Goal: Transaction & Acquisition: Subscribe to service/newsletter

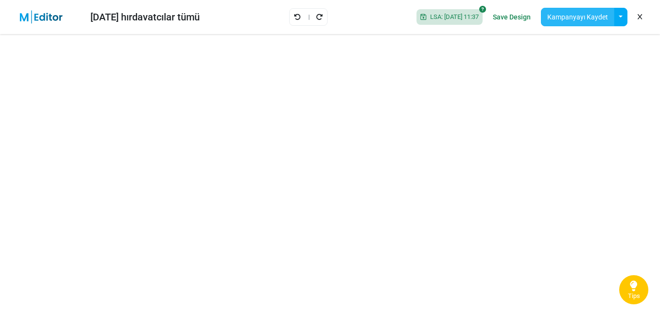
click at [580, 20] on button "Kampanyayı Kaydet" at bounding box center [577, 17] width 73 height 18
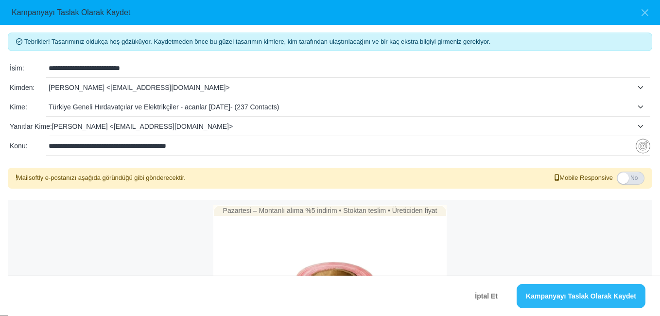
click at [546, 299] on link "Kampanyayı Taslak Olarak Kaydet" at bounding box center [580, 296] width 129 height 24
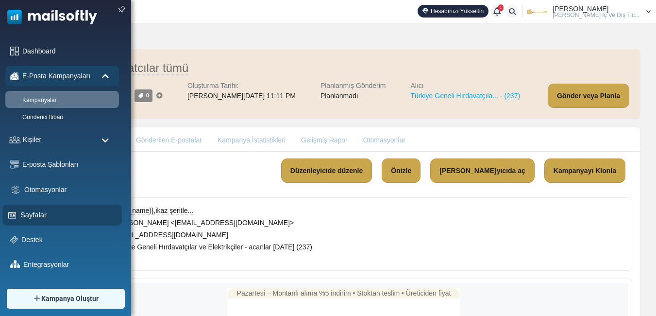
click at [31, 217] on link "Sayfalar" at bounding box center [68, 214] width 96 height 11
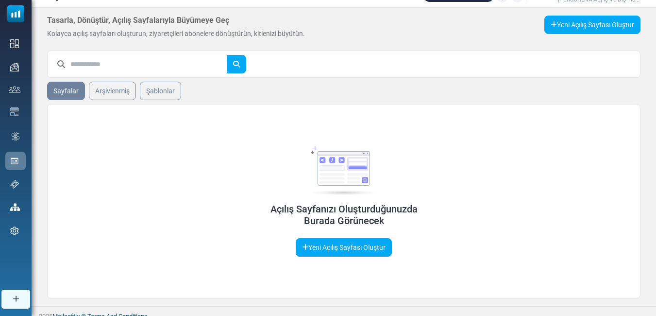
scroll to position [23, 0]
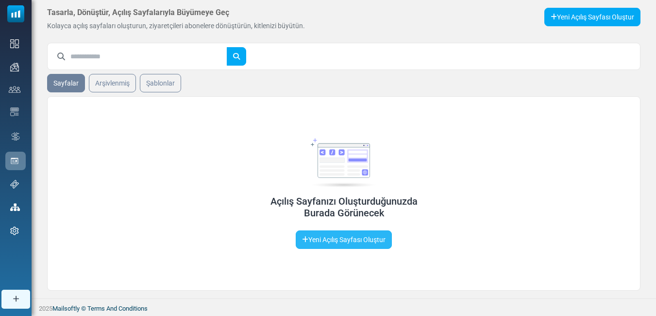
click at [367, 237] on link "Yeni Açılış Sayfası Oluştur" at bounding box center [344, 239] width 96 height 18
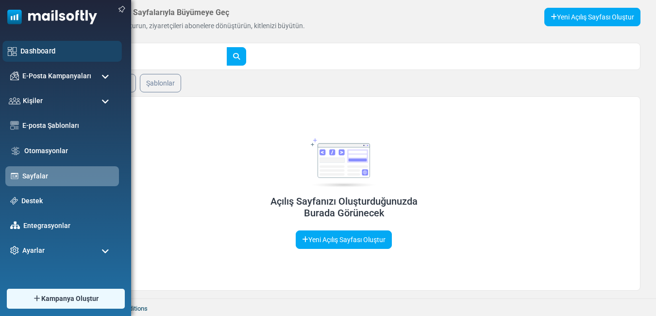
click at [44, 49] on link "Dashboard" at bounding box center [68, 51] width 96 height 11
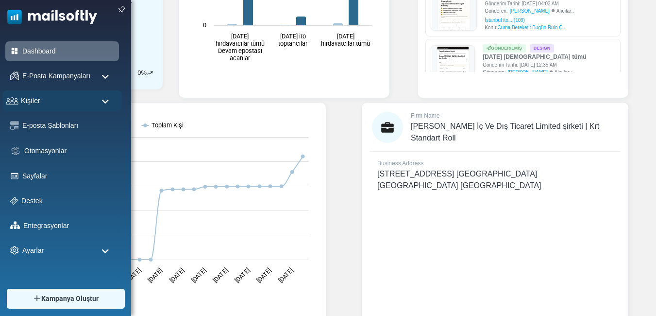
scroll to position [261, 0]
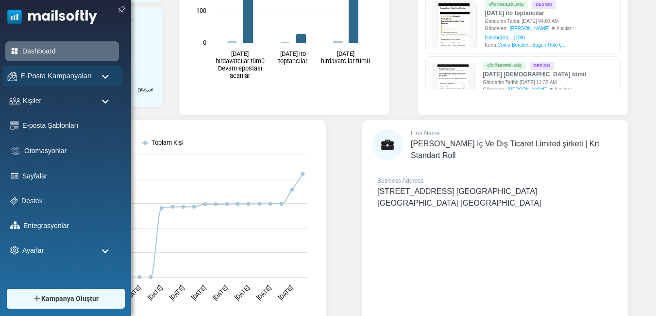
click at [75, 71] on span "E-Posta Kampanyaları" at bounding box center [55, 75] width 71 height 11
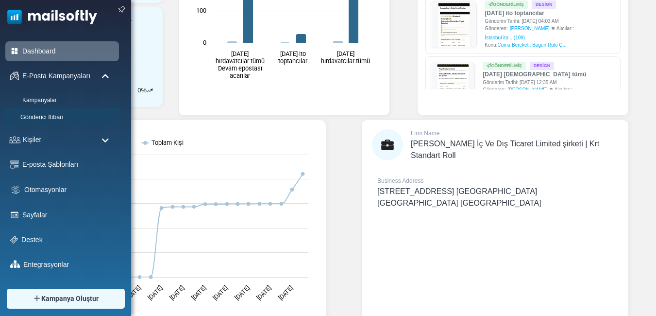
click at [51, 117] on link "Gönderici İtibarı" at bounding box center [60, 117] width 117 height 9
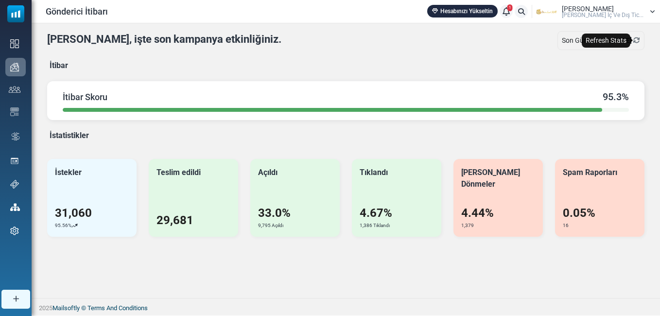
click at [636, 39] on icon "Refresh Stats" at bounding box center [636, 40] width 7 height 7
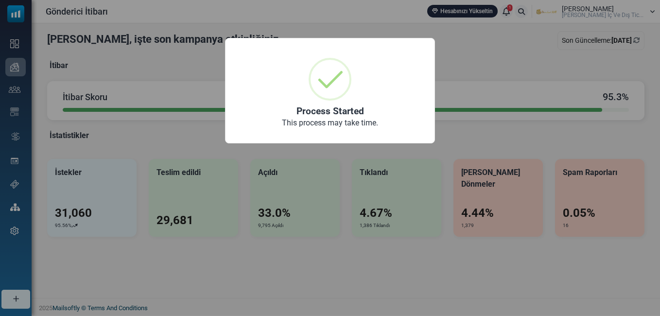
click at [456, 62] on div "× Process Started This process may take time. OK No Cancel" at bounding box center [330, 158] width 660 height 316
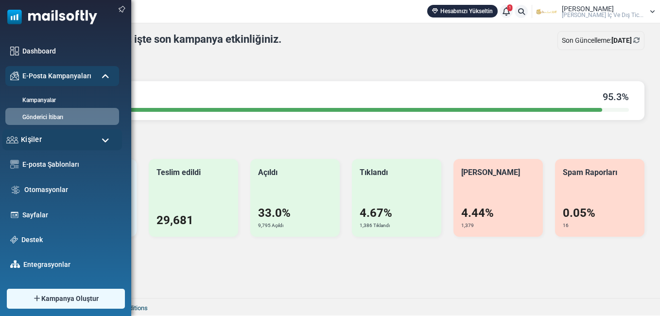
click at [54, 138] on div "Kişiler" at bounding box center [61, 139] width 119 height 21
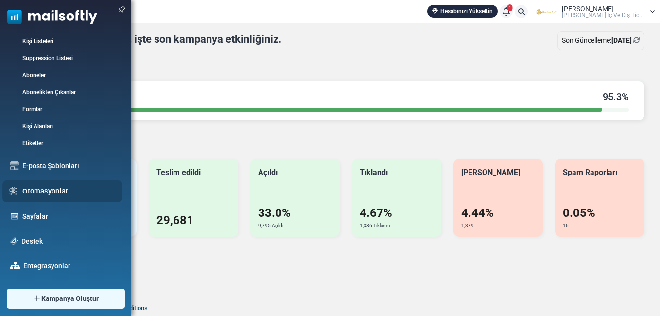
scroll to position [146, 0]
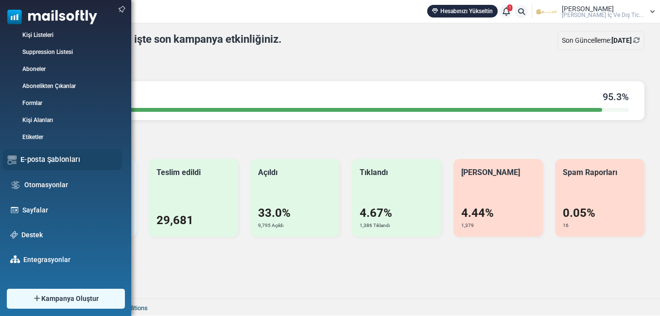
click at [61, 158] on link "E-posta Şablonları" at bounding box center [68, 159] width 96 height 11
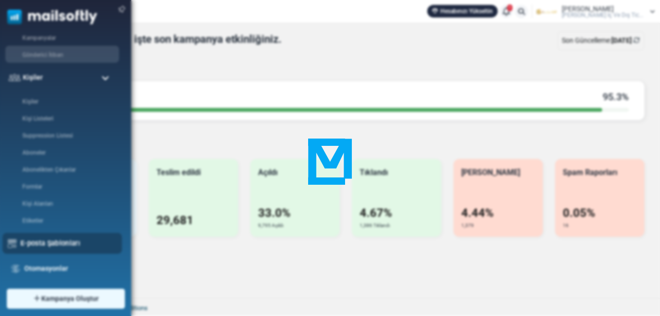
scroll to position [0, 0]
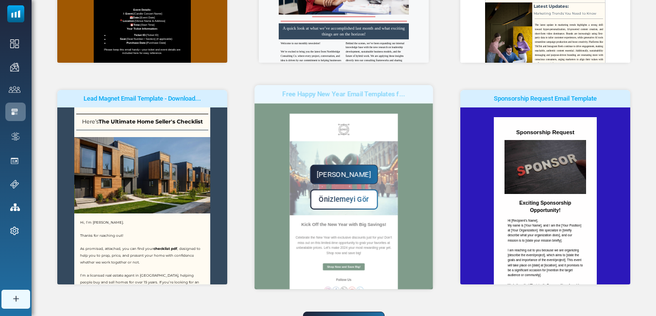
scroll to position [314, 0]
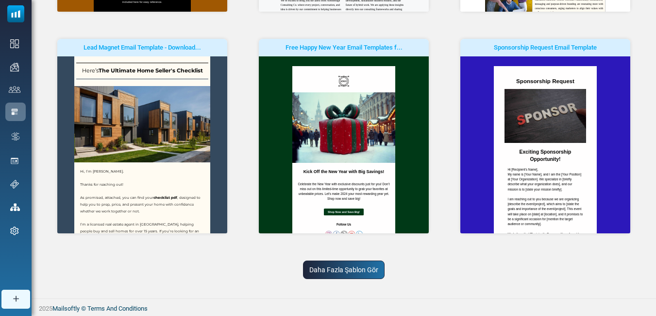
click at [352, 262] on link "Daha Fazla Şablon Gör" at bounding box center [344, 269] width 82 height 18
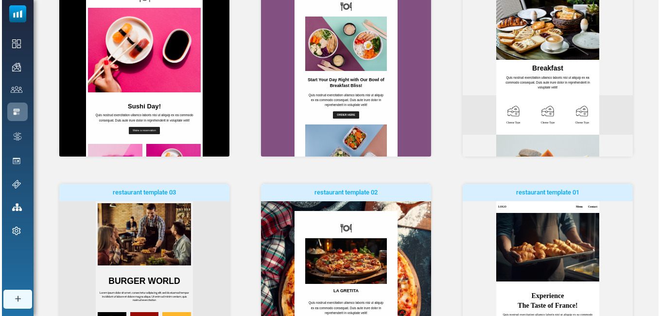
scroll to position [615, 0]
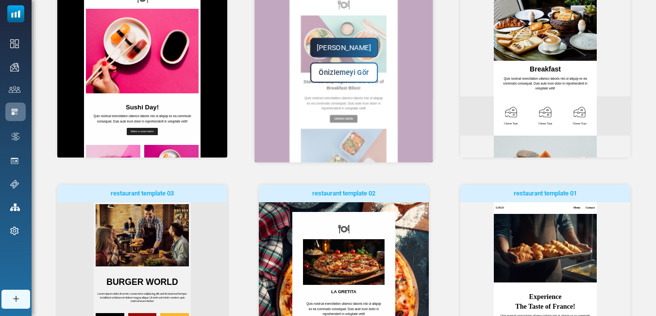
click at [348, 74] on span "Önizlemeyi Gör" at bounding box center [344, 72] width 50 height 8
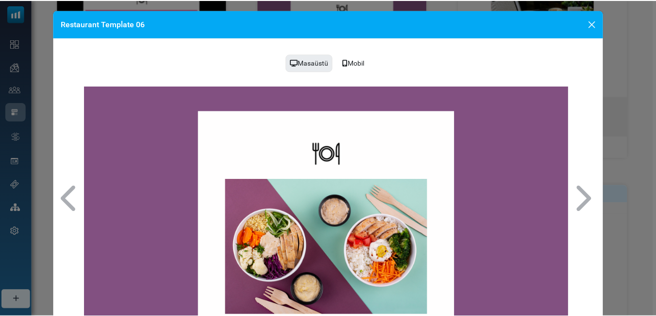
scroll to position [0, 0]
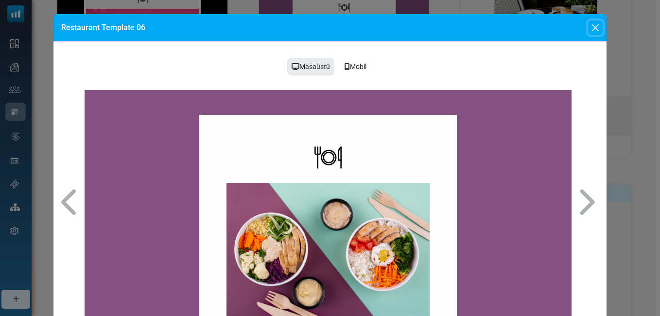
click at [594, 24] on button "Close" at bounding box center [595, 27] width 15 height 15
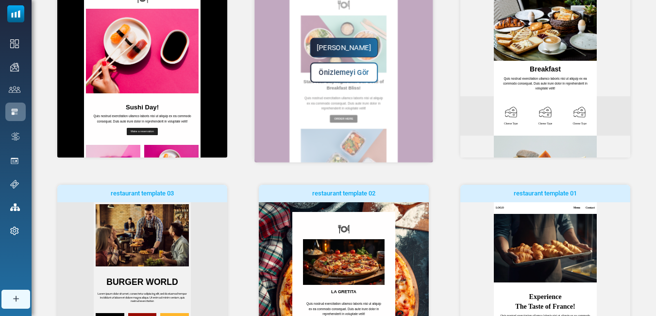
click at [336, 44] on link "Yapmaya Başla" at bounding box center [344, 47] width 68 height 19
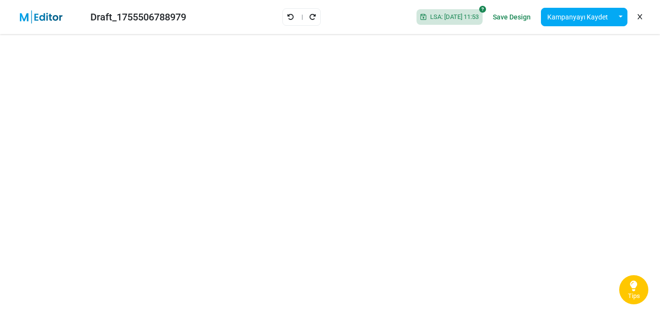
click at [636, 296] on span "Tips" at bounding box center [634, 296] width 12 height 8
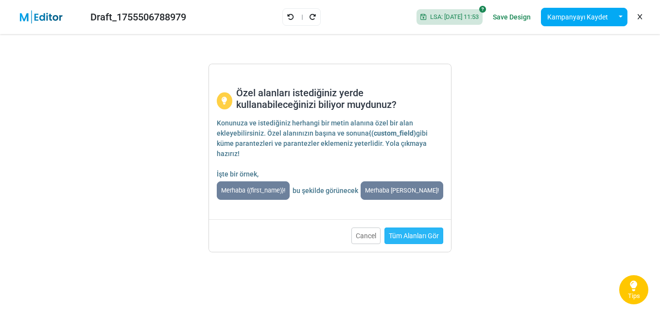
click at [408, 228] on link "Tüm Alanları Gör" at bounding box center [413, 235] width 59 height 17
click at [369, 233] on button "Cancel" at bounding box center [365, 235] width 29 height 17
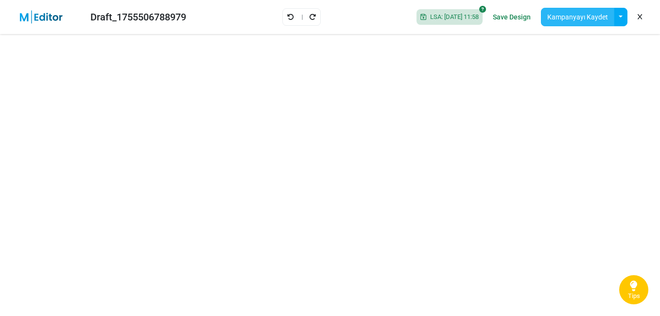
click at [584, 20] on button "Kampanyayı Kaydet" at bounding box center [577, 17] width 73 height 18
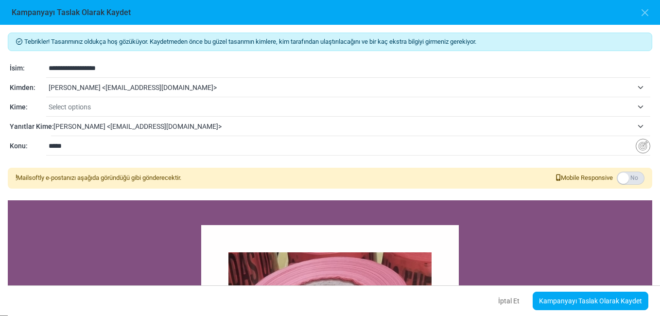
click at [96, 149] on input "*****" at bounding box center [342, 145] width 587 height 18
type input "*"
paste input "**********"
type input "**********"
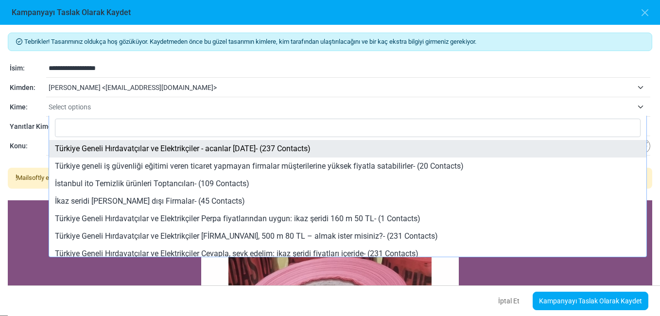
click at [77, 102] on span "Select options" at bounding box center [341, 107] width 584 height 12
click at [87, 102] on span "Select options" at bounding box center [341, 107] width 584 height 12
click at [76, 104] on span "Select options" at bounding box center [70, 107] width 42 height 8
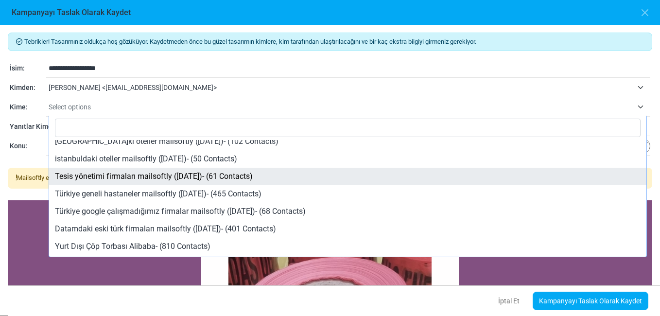
scroll to position [810, 0]
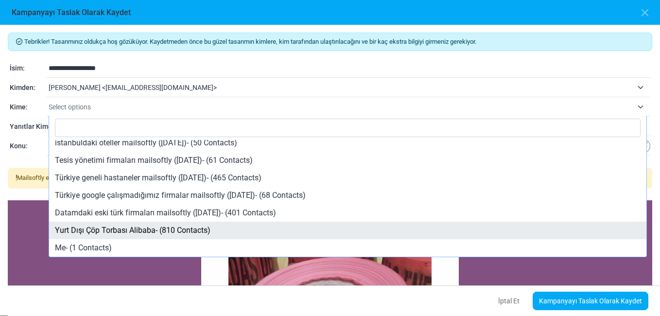
click at [18, 158] on div "**********" at bounding box center [330, 170] width 660 height 290
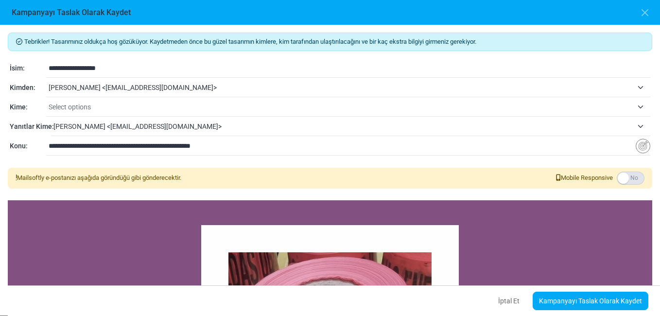
click at [80, 108] on span "Select options" at bounding box center [70, 107] width 42 height 8
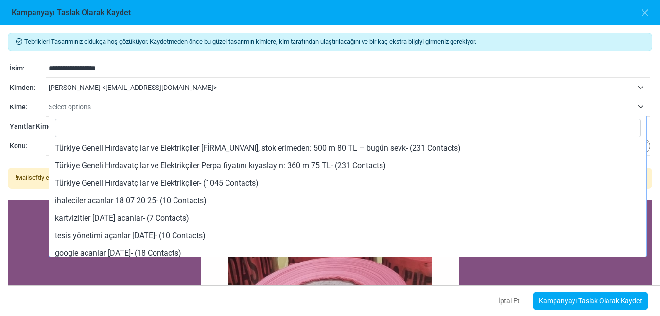
scroll to position [146, 0]
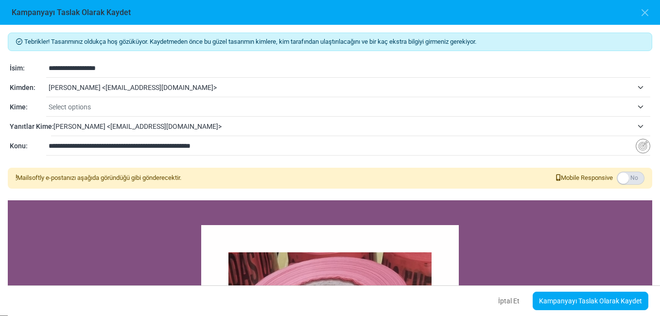
click at [32, 153] on div "**********" at bounding box center [330, 107] width 644 height 97
click at [574, 302] on link "Kampanyayı Taslak Olarak Kaydet" at bounding box center [590, 300] width 116 height 18
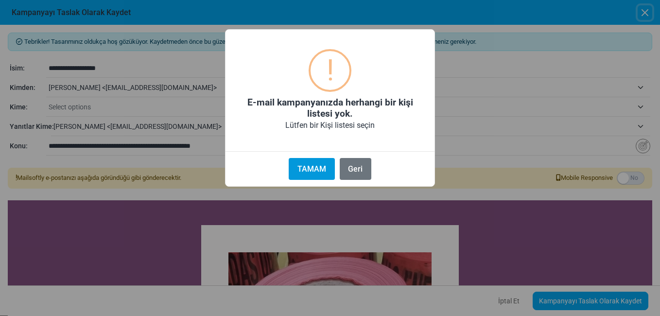
click at [306, 168] on button "TAMAM" at bounding box center [312, 169] width 46 height 22
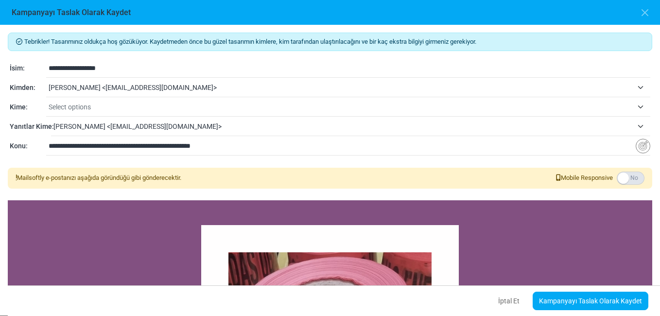
click at [85, 106] on span "Select options" at bounding box center [70, 107] width 42 height 8
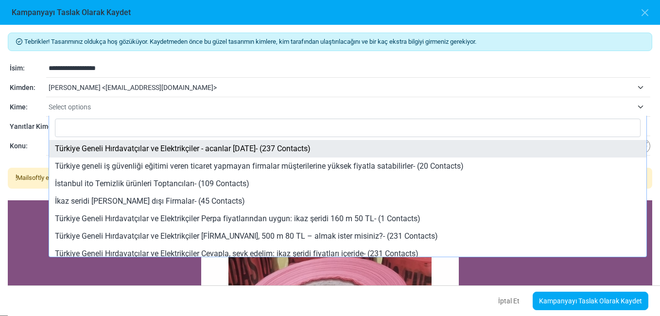
select select "*****"
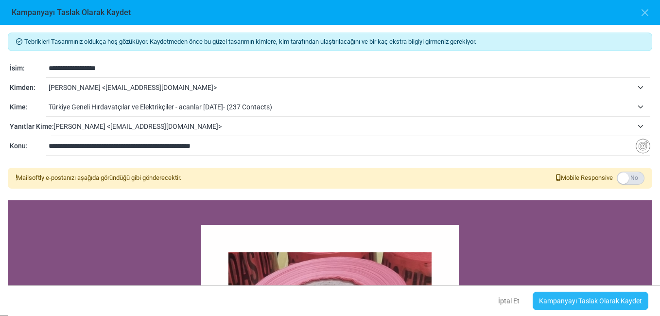
click at [601, 300] on link "Kampanyayı Taslak Olarak Kaydet" at bounding box center [590, 300] width 116 height 18
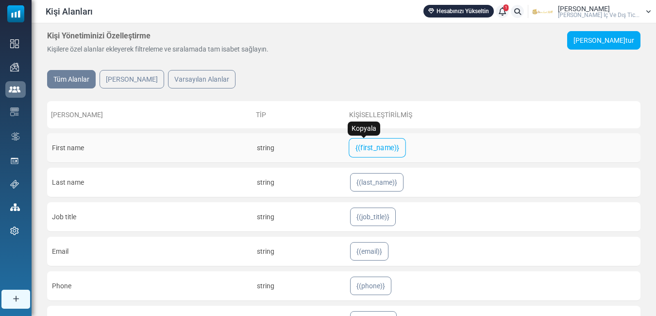
click at [370, 148] on span "{(first_name)}" at bounding box center [378, 148] width 44 height 12
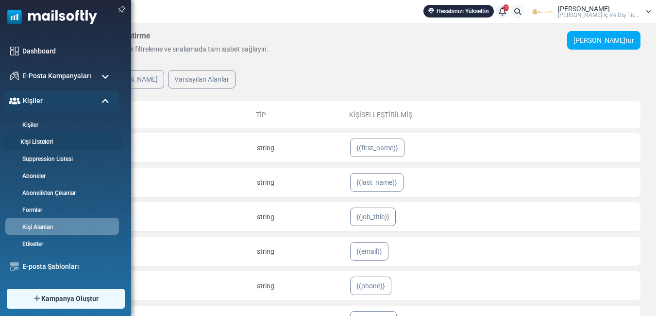
click at [39, 142] on link "Kişi Listeleri" at bounding box center [60, 141] width 117 height 9
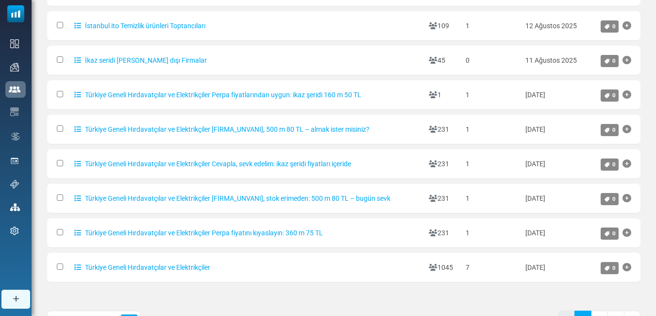
scroll to position [226, 0]
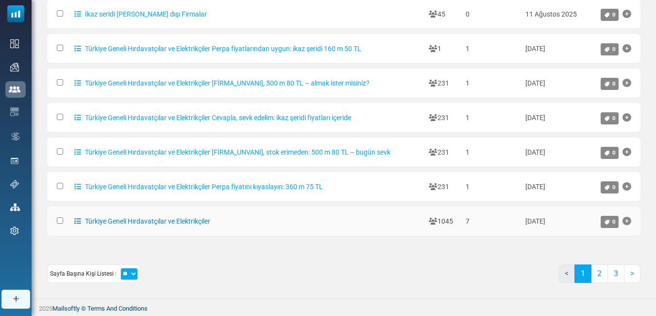
click at [204, 220] on link "Türkiye Geneli Hırdavatçılar ve Elektrikçiler" at bounding box center [142, 221] width 136 height 8
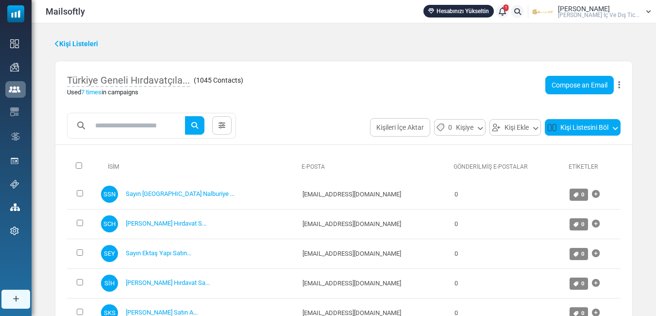
click at [612, 125] on button "Kişi Listesini Böl" at bounding box center [583, 127] width 76 height 17
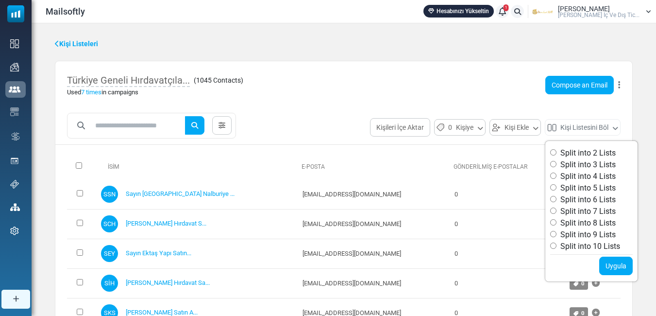
click at [595, 152] on label "Split into 2 Lists" at bounding box center [583, 153] width 66 height 12
click at [612, 261] on link "Uygula" at bounding box center [616, 265] width 34 height 18
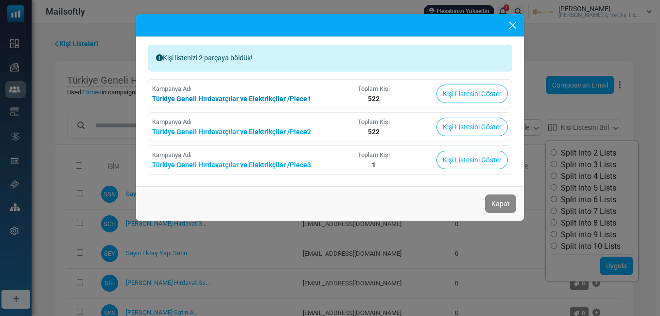
click at [290, 97] on link "Türkiye Geneli Hırdavatçılar ve Elektrikçiler /Piece1" at bounding box center [231, 99] width 159 height 8
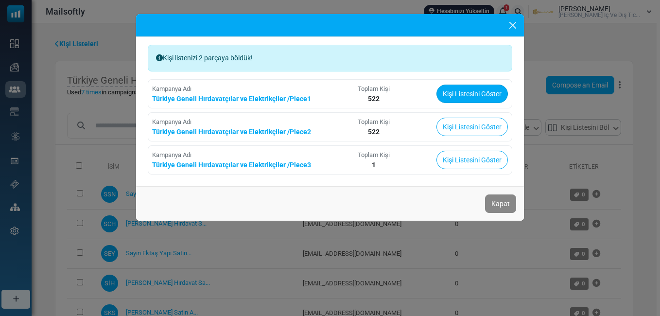
click at [465, 90] on link "Kişi Listesini Göster" at bounding box center [471, 94] width 71 height 18
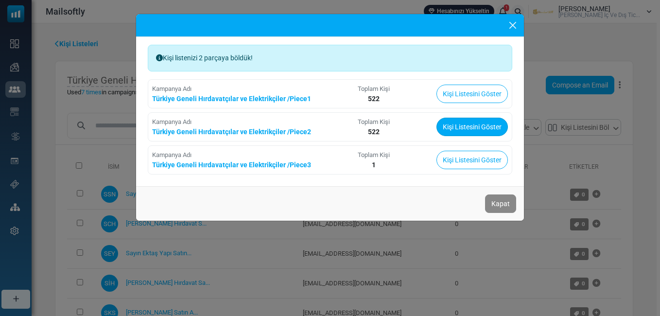
click at [453, 122] on link "Kişi Listesini Göster" at bounding box center [471, 127] width 71 height 18
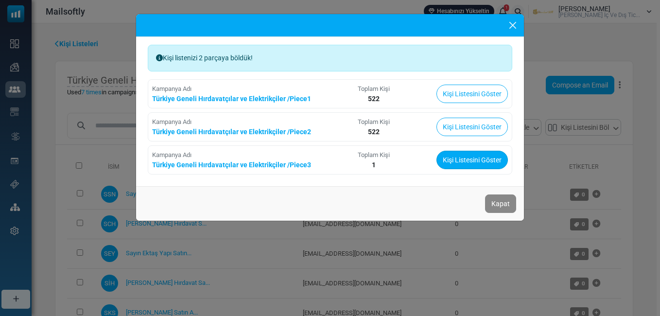
click at [471, 165] on link "Kişi Listesini Göster" at bounding box center [471, 160] width 71 height 18
click at [514, 25] on button "Close" at bounding box center [512, 25] width 15 height 15
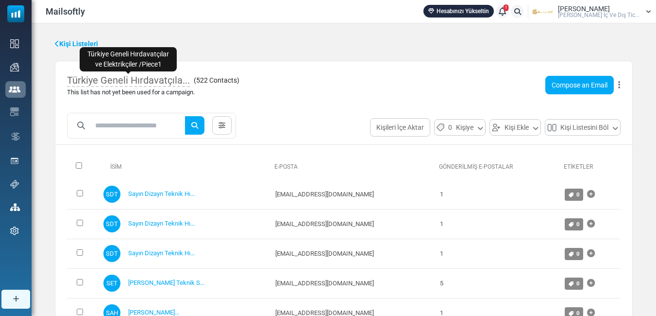
click at [160, 78] on span "Türkiye Geneli Hırdavatçıla..." at bounding box center [128, 80] width 123 height 13
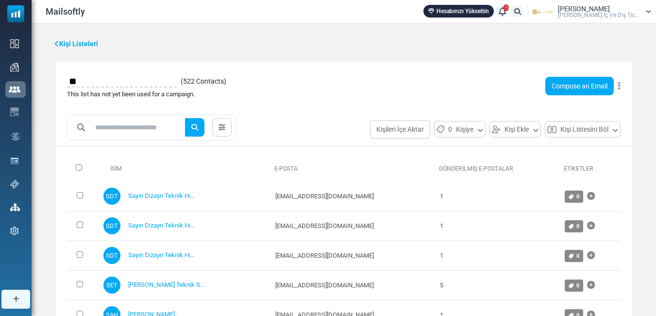
type input "*"
type input "**********"
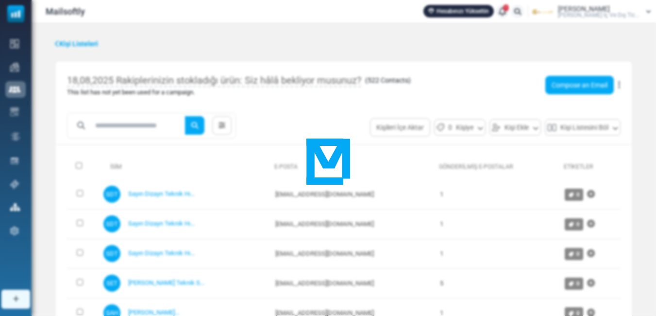
click at [278, 86] on body "Mailsoftly Hesabınızı Yükseltin 1 Bildirimler [PERSON_NAME] İç Ve Dış Tic..." at bounding box center [328, 279] width 656 height 559
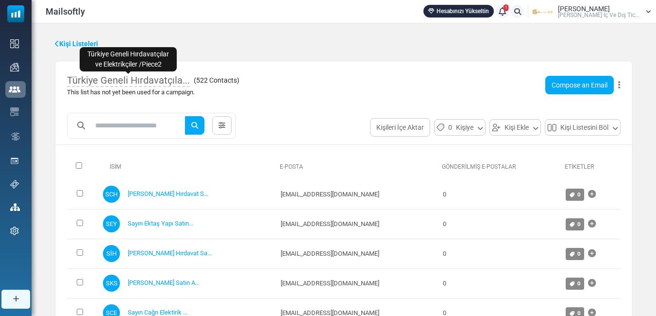
click at [171, 79] on span "Türkiye Geneli Hırdavatçıla..." at bounding box center [128, 80] width 123 height 13
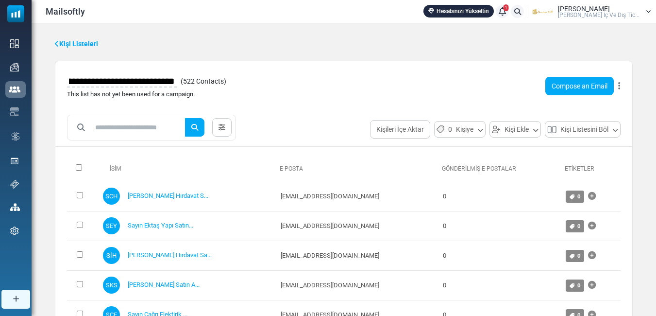
scroll to position [0, 14]
type input "**********"
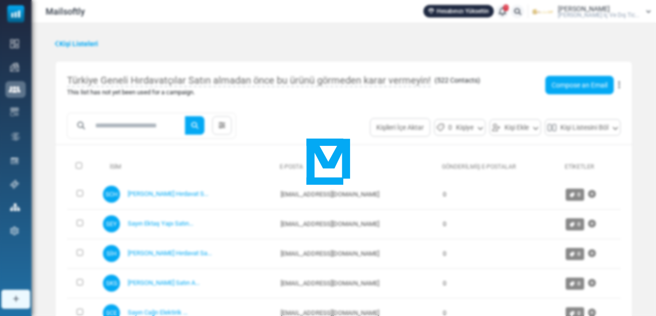
click at [262, 81] on body "Mailsoftly Hesabınızı Yükseltin 1 Bildirimler [PERSON_NAME] İç Ve Dış Tic..." at bounding box center [328, 279] width 656 height 559
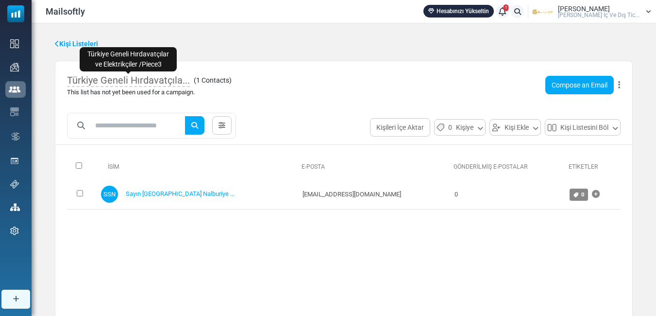
click at [187, 81] on span "Türkiye Geneli Hırdavatçıla..." at bounding box center [128, 80] width 123 height 13
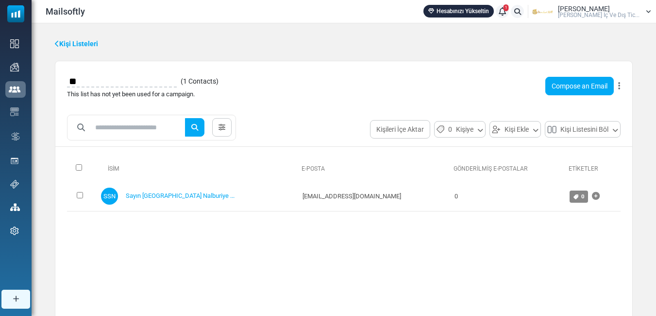
type input "*"
type input "**********"
click at [250, 74] on body "Mailsoftly Hesabınızı Yükseltin 1 Bildirimler [PERSON_NAME] İç Ve Dış Tic..." at bounding box center [328, 192] width 656 height 385
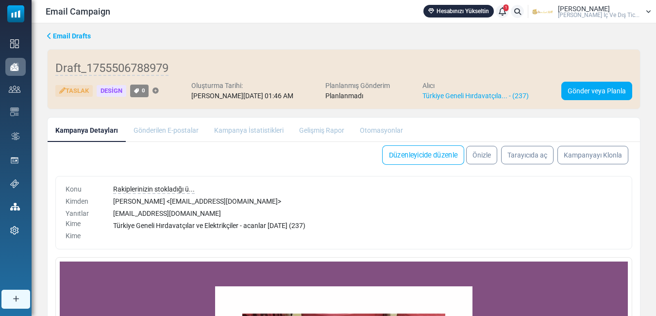
click at [407, 153] on link "Düzenleyicide düzenle" at bounding box center [423, 154] width 82 height 19
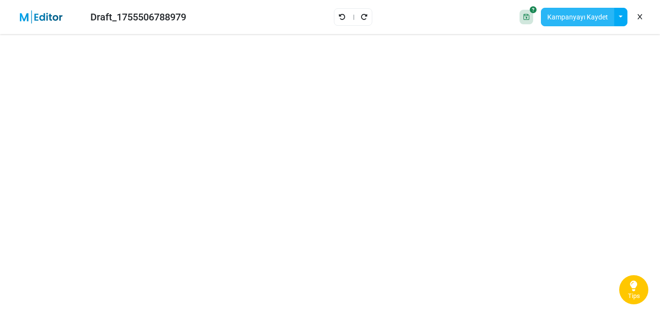
click at [572, 18] on button "Kampanyayı Kaydet" at bounding box center [577, 17] width 73 height 18
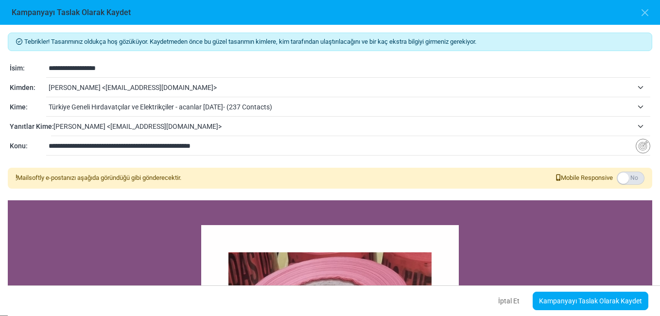
click at [105, 105] on span "Türkiye Geneli Hırdavatçılar ve Elektrikçiler - acanlar 16.08.2025- (237 Contac…" at bounding box center [341, 107] width 584 height 12
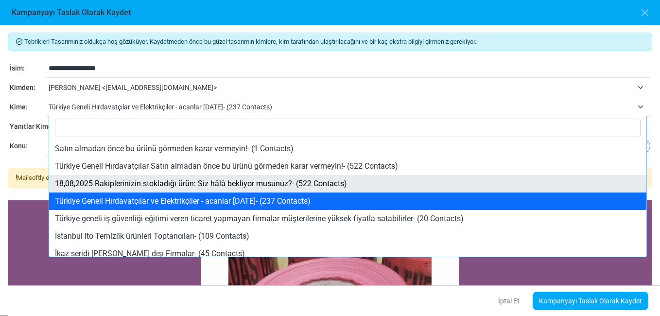
select select "*****"
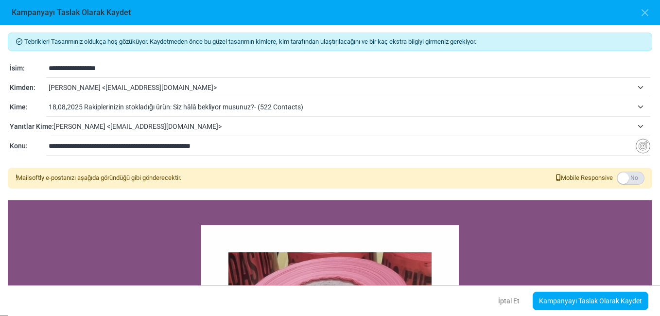
click at [127, 68] on input "**********" at bounding box center [349, 68] width 601 height 18
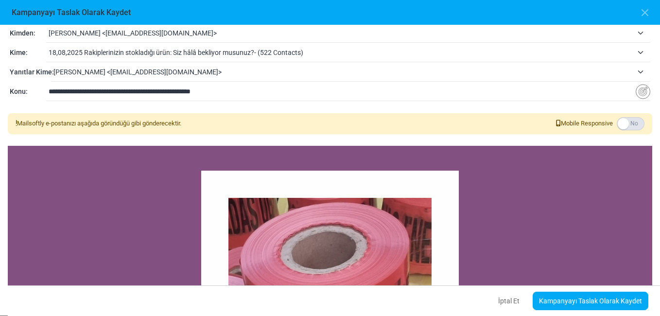
scroll to position [57, 0]
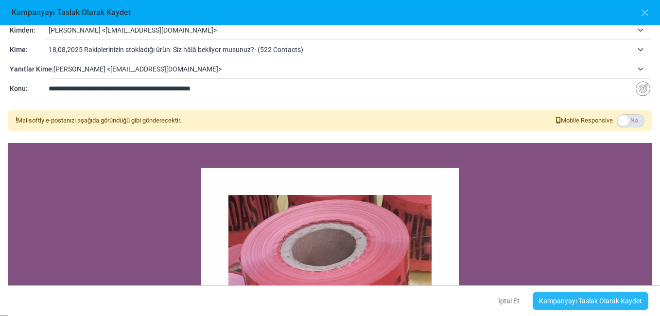
type input "**********"
click at [595, 299] on link "Kampanyayı Taslak Olarak Kaydet" at bounding box center [590, 300] width 116 height 18
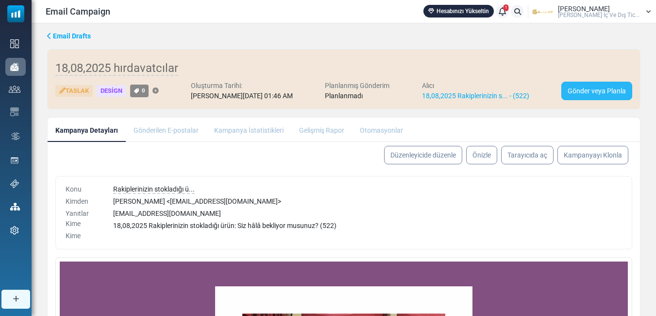
click at [597, 92] on link "Gönder veya Planla" at bounding box center [596, 91] width 71 height 18
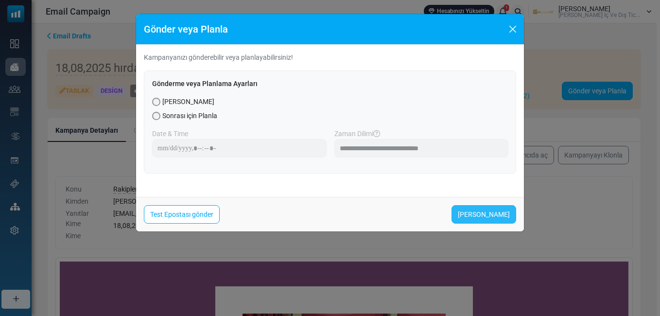
click at [485, 211] on link "Şimdi Gönder" at bounding box center [483, 214] width 65 height 18
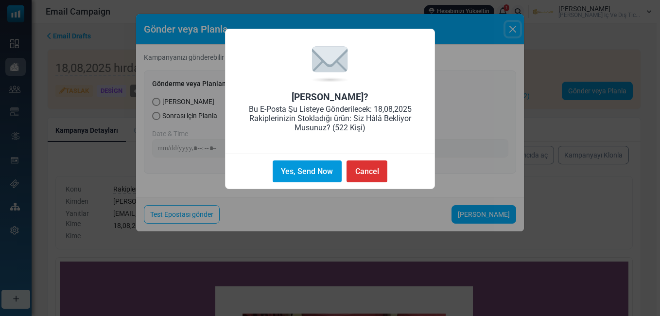
click at [311, 169] on button "Yes, Send Now" at bounding box center [306, 171] width 69 height 22
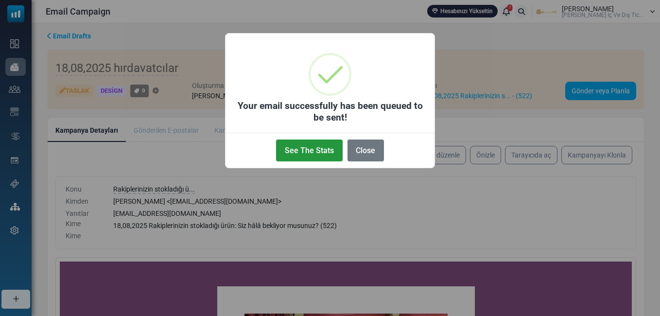
click at [314, 154] on button "See The Stats" at bounding box center [309, 150] width 66 height 22
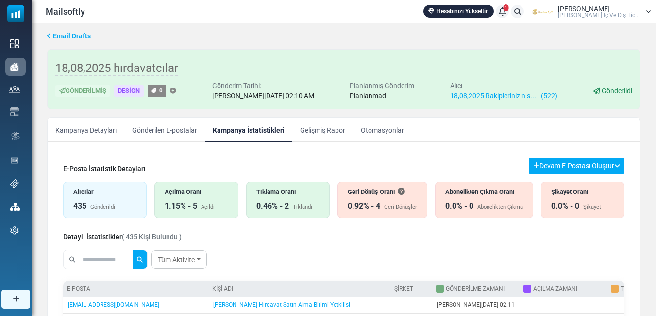
click at [279, 198] on div "Tıklama Oranı 0.46% - 2 Tıklandı" at bounding box center [288, 200] width 84 height 36
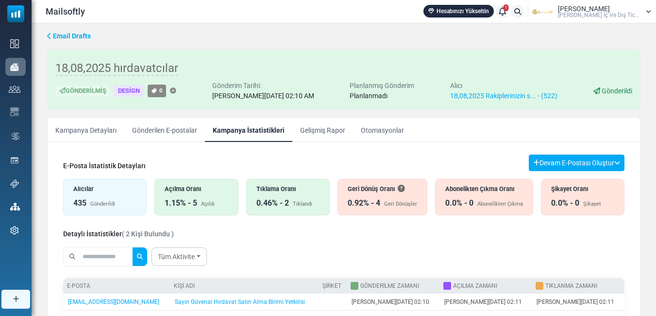
scroll to position [2, 0]
click at [169, 126] on link "Gönderilen E-postalar" at bounding box center [164, 130] width 81 height 24
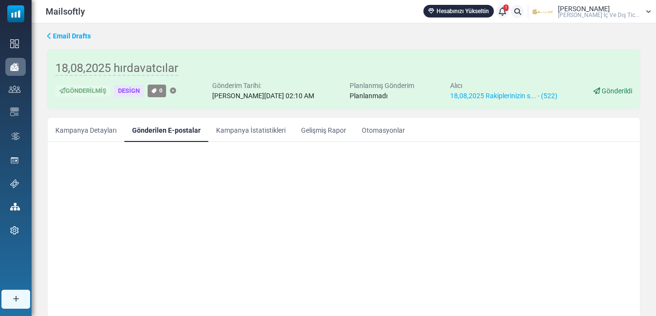
scroll to position [0, 0]
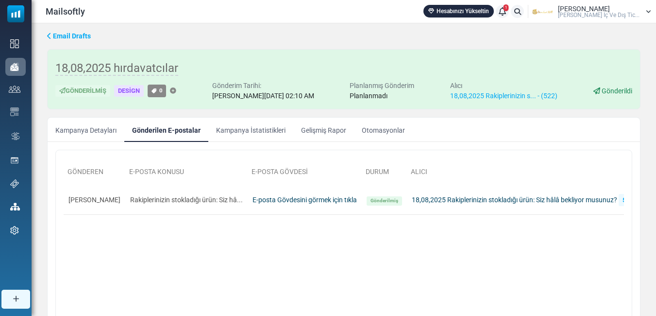
click at [230, 129] on link "Kampanya İstatistikleri" at bounding box center [250, 130] width 85 height 24
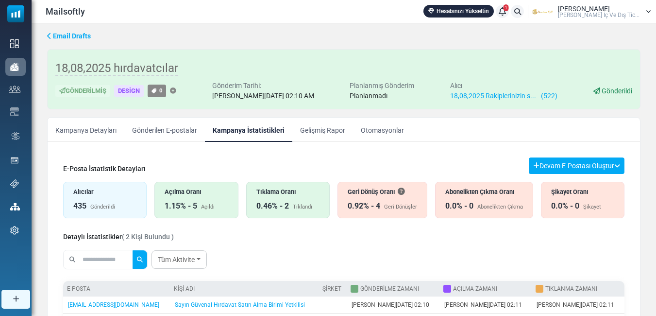
click at [190, 196] on div "Açılma Oranı" at bounding box center [196, 191] width 63 height 9
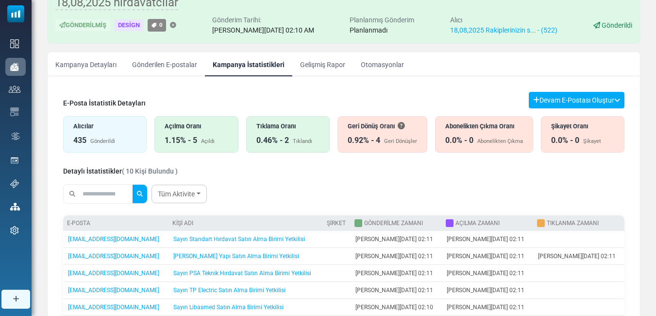
scroll to position [49, 0]
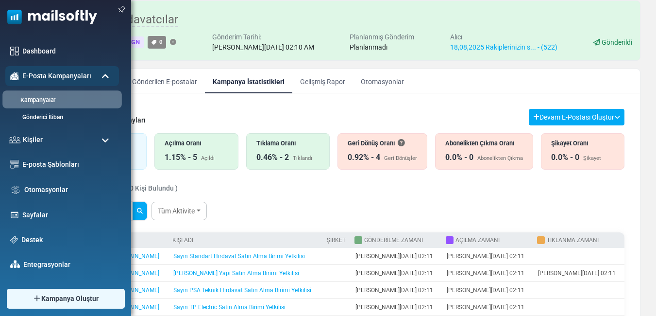
click at [31, 97] on link "Kampanyalar" at bounding box center [60, 100] width 117 height 9
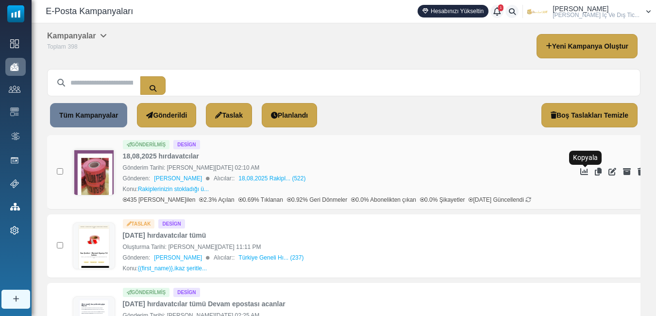
click at [595, 172] on icon "Kopyala" at bounding box center [598, 172] width 7 height 8
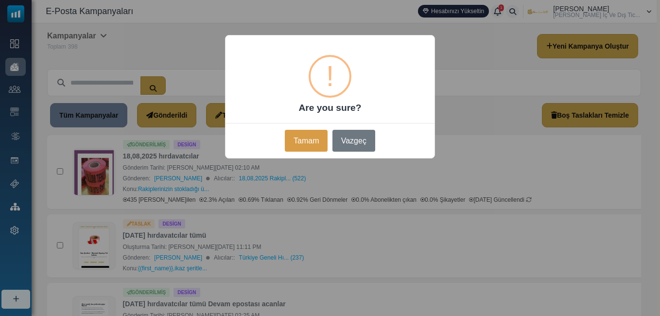
click at [294, 137] on button "Tamam" at bounding box center [306, 141] width 43 height 22
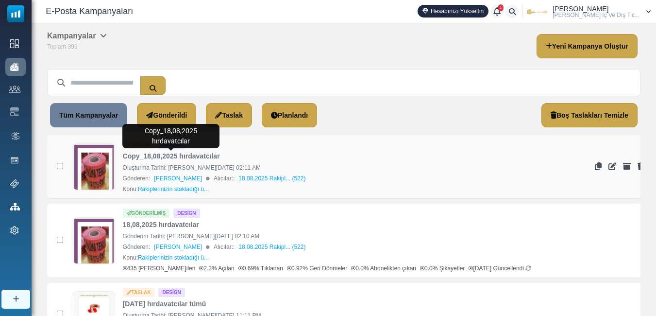
click at [187, 157] on link "Copy_18,08,2025 hırdavatcılar" at bounding box center [171, 156] width 97 height 10
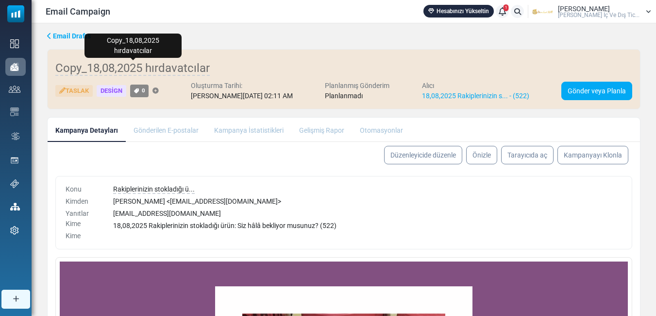
click at [177, 69] on span "Copy_18,08,2025 hırdavatcılar" at bounding box center [132, 68] width 154 height 15
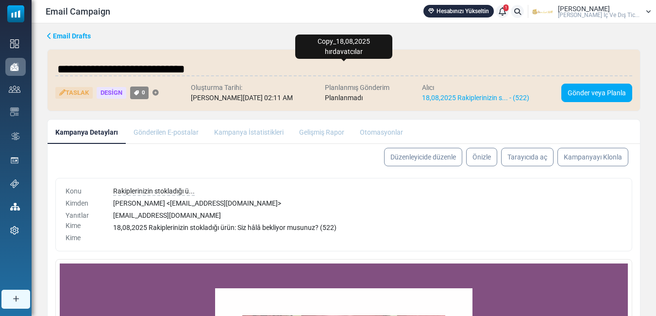
click at [91, 67] on input "**********" at bounding box center [343, 68] width 577 height 19
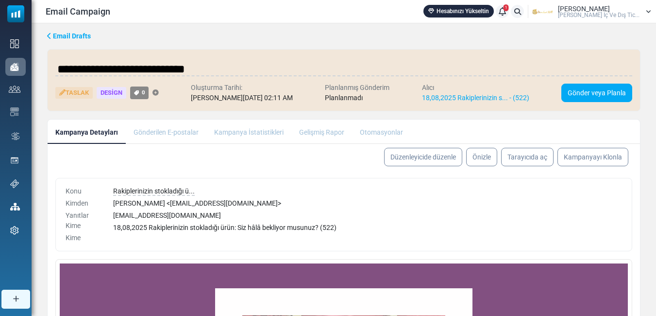
click at [90, 70] on input "**********" at bounding box center [343, 68] width 577 height 19
type input "**********"
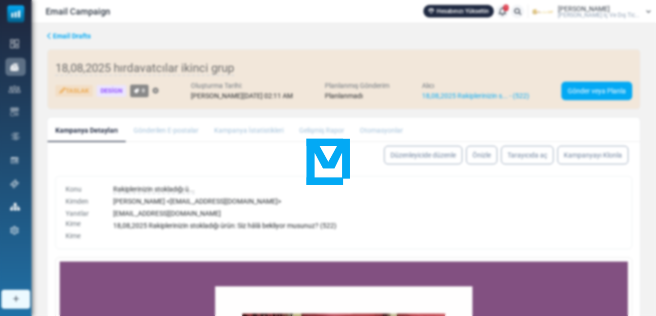
click at [280, 155] on body "Email Campaign Hesabınızı Yükseltin 1 Bildirimler Yusuf Kenan Kurt Kurt Plastik…" at bounding box center [328, 227] width 656 height 454
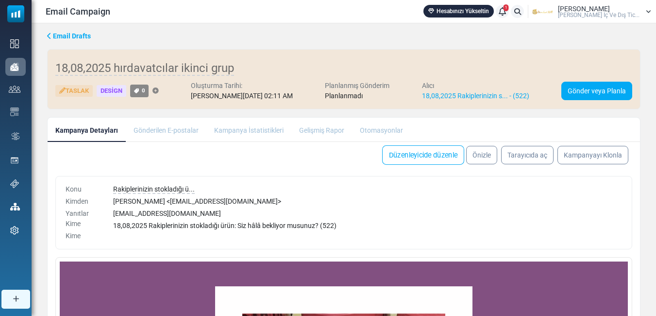
click at [394, 157] on link "Düzenleyicide düzenle" at bounding box center [423, 154] width 82 height 19
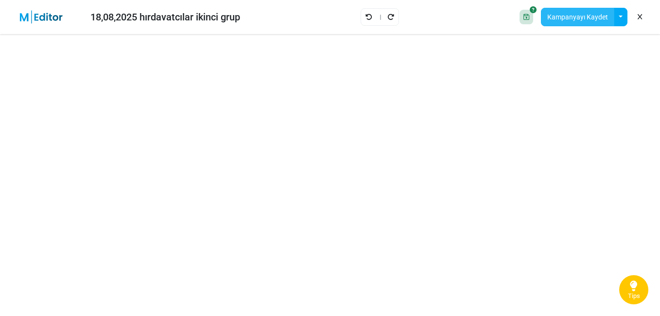
click at [581, 12] on button "Kampanyayı Kaydet" at bounding box center [577, 17] width 73 height 18
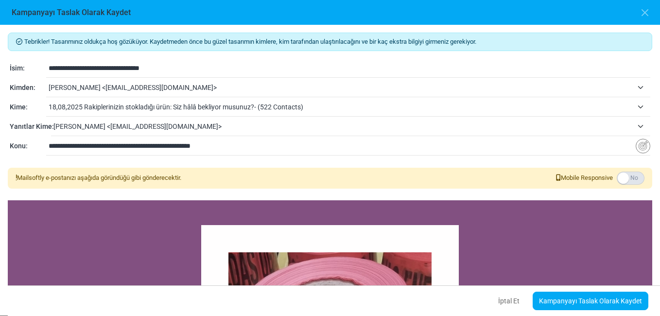
click at [165, 148] on input "**********" at bounding box center [342, 145] width 587 height 18
paste input "**********"
type input "**********"
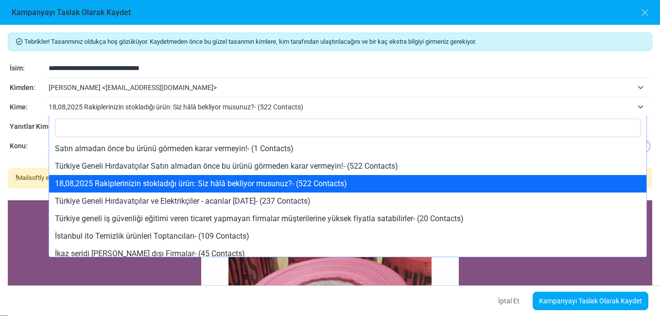
click at [104, 102] on span "18,08,2025 Rakiplerinizin stokladığı ürün: Siz hâlâ bekliyor musunuz?- (522 Con…" at bounding box center [341, 107] width 584 height 12
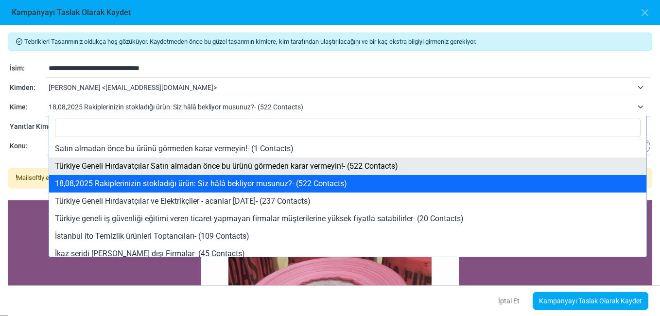
select select "*****"
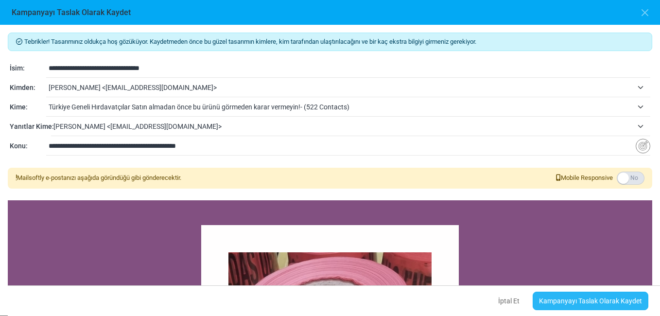
click at [595, 298] on link "Kampanyayı Taslak Olarak Kaydet" at bounding box center [590, 300] width 116 height 18
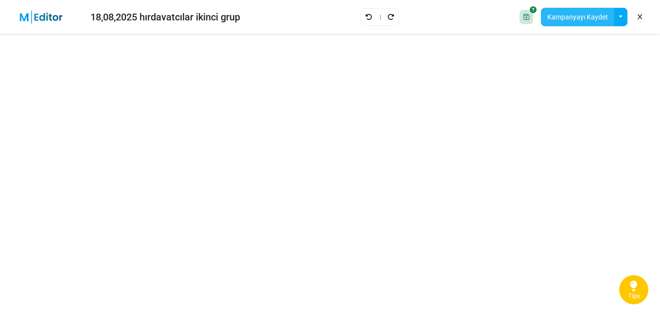
click at [580, 17] on button "Kampanyayı Kaydet" at bounding box center [577, 17] width 73 height 18
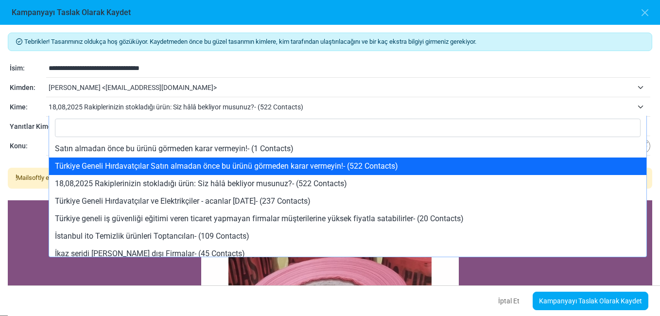
click at [162, 105] on span "18,08,2025 Rakiplerinizin stokladığı ürün: Siz hâlâ bekliyor musunuz?- (522 Con…" at bounding box center [341, 107] width 584 height 12
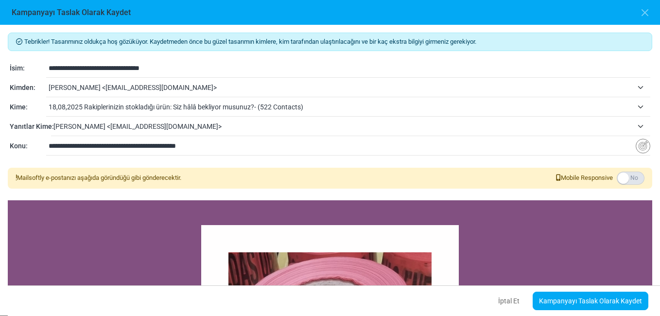
click at [193, 108] on span "18,08,2025 Rakiplerinizin stokladığı ürün: Siz hâlâ bekliyor musunuz?- (522 Con…" at bounding box center [341, 107] width 584 height 12
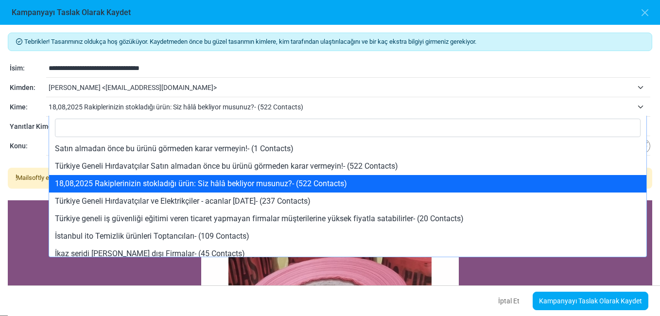
click at [222, 105] on span "18,08,2025 Rakiplerinizin stokladığı ürün: Siz hâlâ bekliyor musunuz?- (522 Con…" at bounding box center [341, 107] width 584 height 12
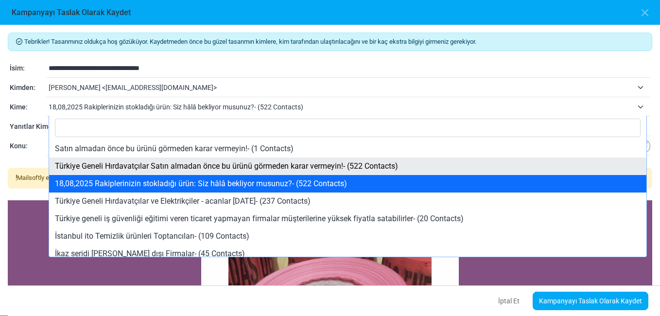
select select "*****"
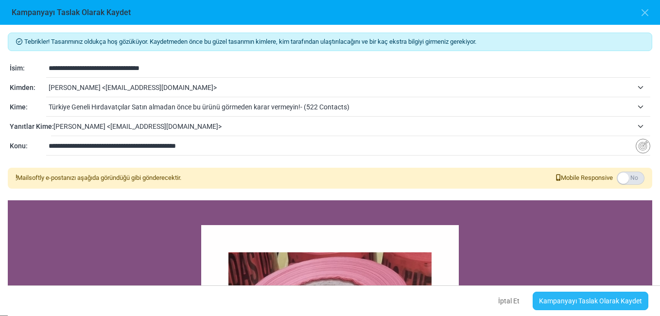
click at [598, 304] on link "Kampanyayı Taslak Olarak Kaydet" at bounding box center [590, 300] width 116 height 18
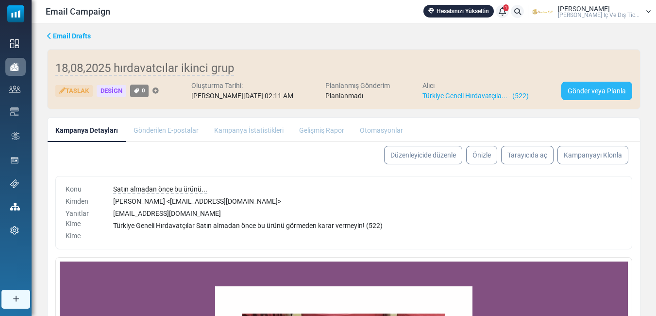
click at [579, 90] on link "Gönder veya Planla" at bounding box center [596, 91] width 71 height 18
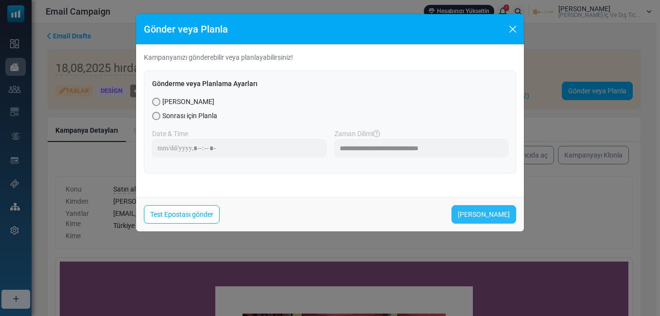
click at [480, 215] on link "[PERSON_NAME]" at bounding box center [483, 214] width 65 height 18
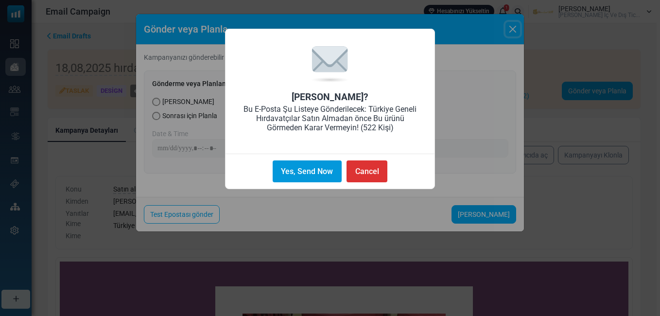
click at [300, 166] on button "Yes, Send Now" at bounding box center [306, 171] width 69 height 22
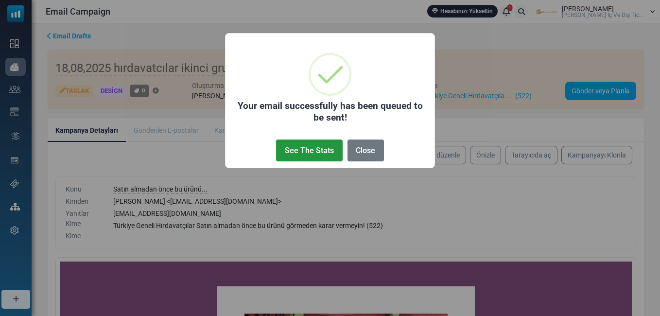
click at [302, 150] on button "See The Stats" at bounding box center [309, 150] width 66 height 22
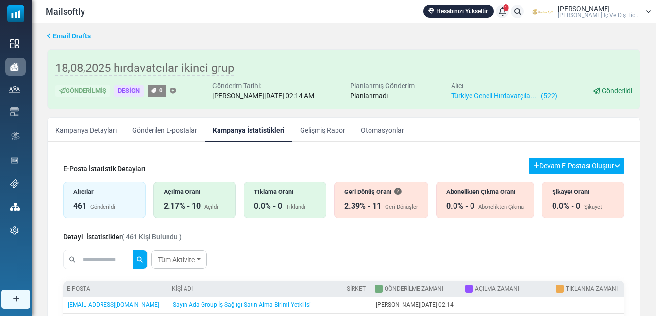
click at [375, 200] on div "2.39% - 11" at bounding box center [362, 206] width 37 height 12
click at [184, 200] on div "Açılma Oranı 2.17% - 10 Açıldı" at bounding box center [194, 200] width 83 height 36
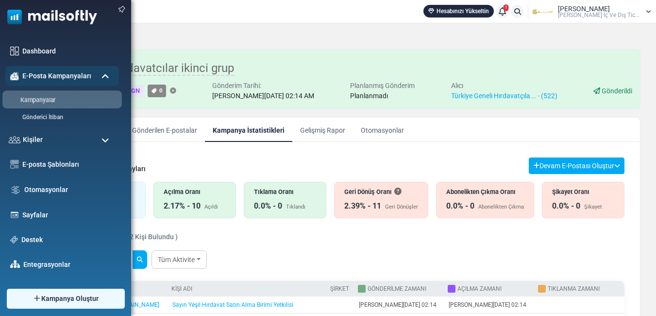
click at [33, 100] on link "Kampanyalar" at bounding box center [60, 100] width 117 height 9
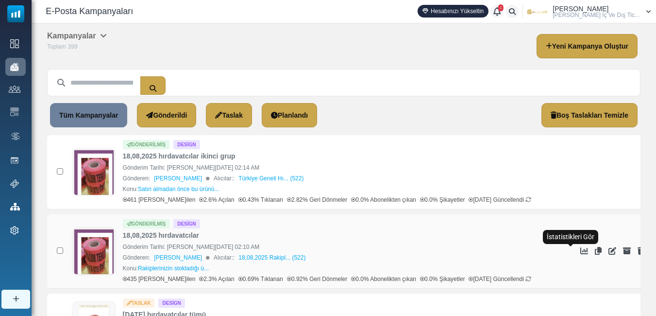
click at [580, 251] on icon "İstatistikleri Gör" at bounding box center [584, 251] width 8 height 8
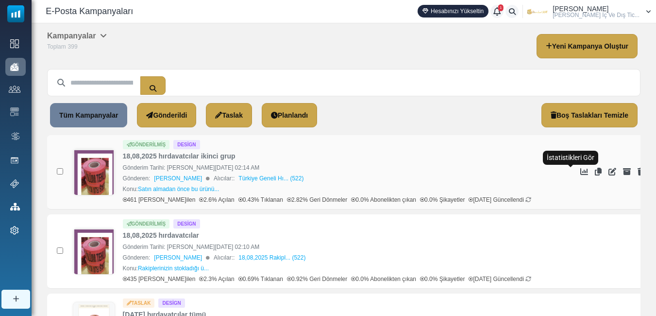
click at [580, 172] on icon "İstatistikleri Gör" at bounding box center [584, 172] width 8 height 8
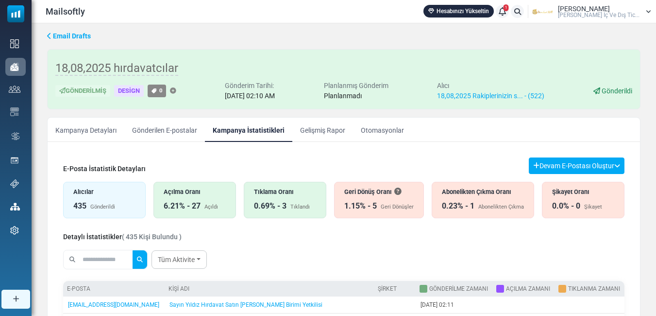
click at [277, 196] on div "Tıklama Oranı" at bounding box center [285, 191] width 62 height 9
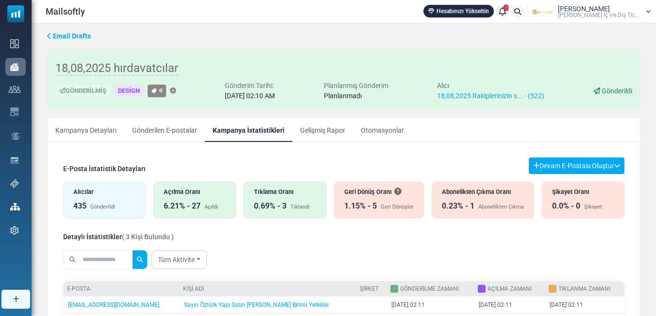
click at [323, 133] on link "Gelişmiş Rapor" at bounding box center [322, 130] width 61 height 24
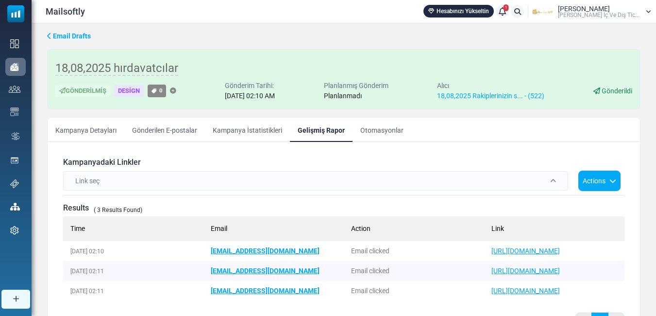
click at [242, 130] on link "Kampanya İstatistikleri" at bounding box center [247, 130] width 85 height 24
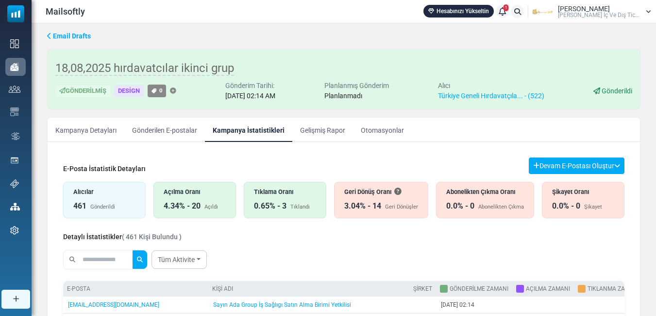
click at [293, 200] on div "0.65% - 3 Tıklandı" at bounding box center [285, 206] width 62 height 12
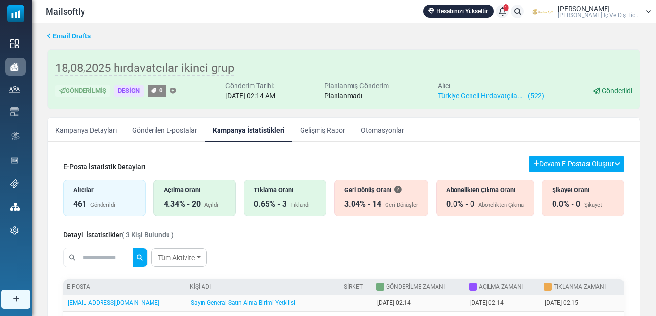
scroll to position [99, 0]
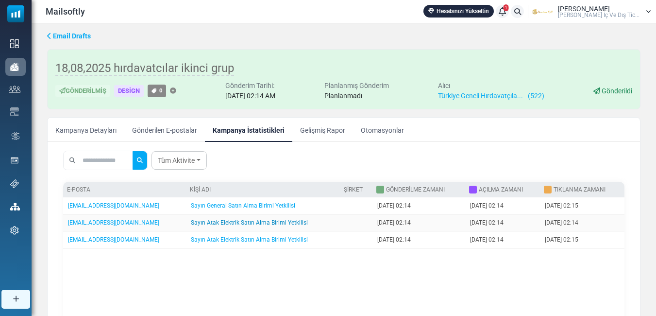
click at [235, 221] on link "Sayın Atak Elektrik Satın Alma Birimi Yetkilisi" at bounding box center [249, 222] width 117 height 7
click at [229, 206] on link "Sayın General Satın Alma Birimi Yetkilisi" at bounding box center [243, 205] width 104 height 7
click at [259, 205] on link "Sayın General Satın Alma Birimi Yetkilisi" at bounding box center [243, 205] width 104 height 7
click at [264, 127] on link "Kampanya İstatistikleri" at bounding box center [248, 130] width 87 height 24
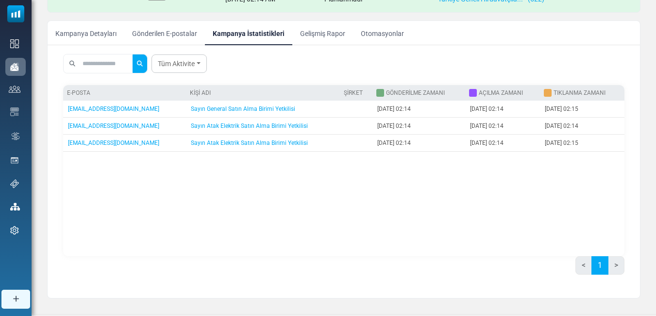
scroll to position [97, 0]
click at [328, 32] on link "Gelişmiş Rapor" at bounding box center [322, 32] width 61 height 24
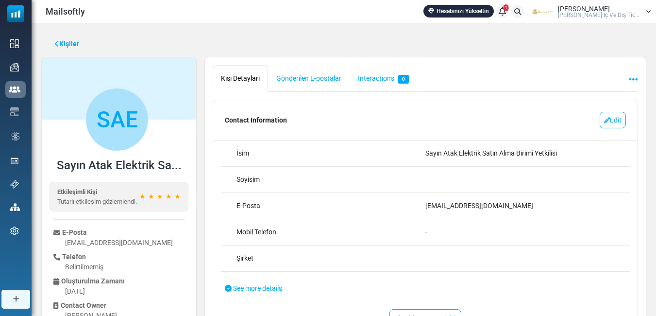
drag, startPoint x: 516, startPoint y: 205, endPoint x: 417, endPoint y: 197, distance: 99.4
click at [417, 197] on div "**********" at bounding box center [425, 206] width 409 height 26
drag, startPoint x: 417, startPoint y: 197, endPoint x: 472, endPoint y: 206, distance: 55.6
copy div "[EMAIL_ADDRESS][DOMAIN_NAME]"
drag, startPoint x: 494, startPoint y: 204, endPoint x: 418, endPoint y: 200, distance: 76.4
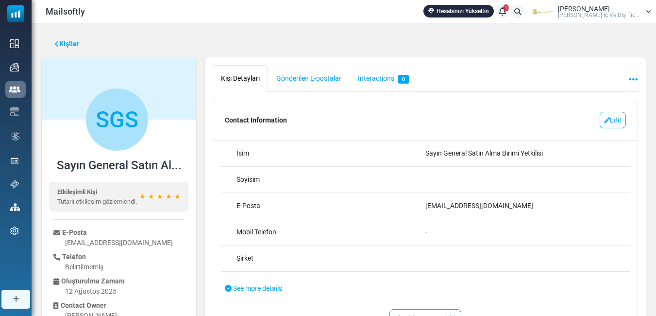
click at [418, 200] on div "**********" at bounding box center [425, 206] width 409 height 26
copy div "[EMAIL_ADDRESS][DOMAIN_NAME]"
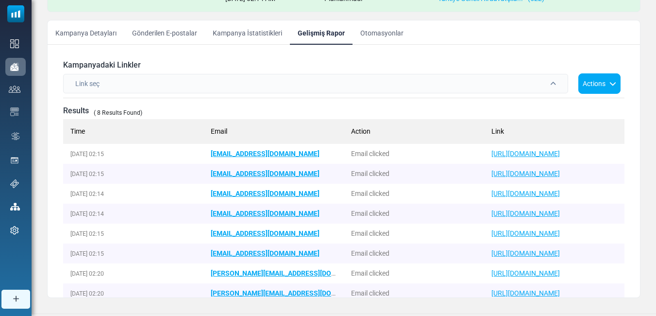
click at [248, 32] on link "Kampanya İstatistikleri" at bounding box center [247, 32] width 85 height 24
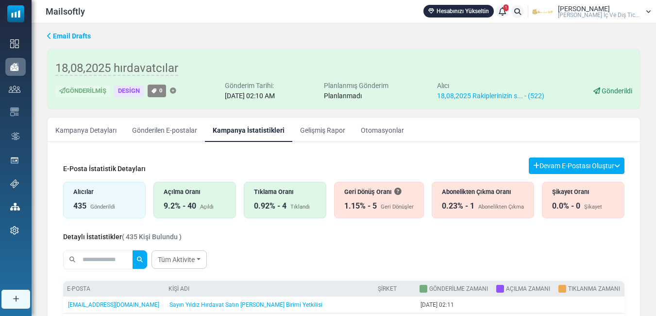
click at [260, 193] on div "Tıklama Oranı" at bounding box center [285, 191] width 62 height 9
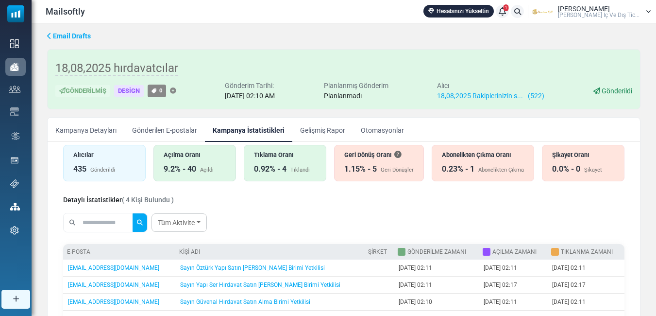
scroll to position [97, 0]
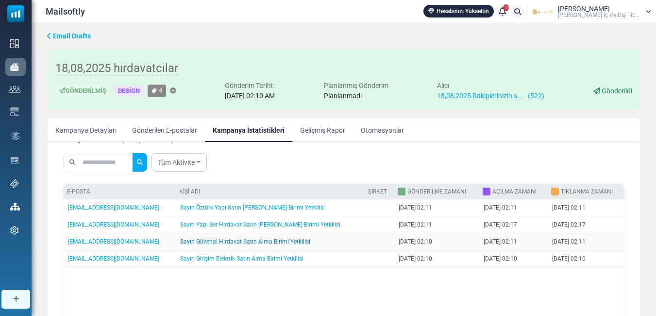
click at [237, 241] on link "Sayın Güvenal Hırdavat Satın Alma Birimi Yetkilisi" at bounding box center [245, 241] width 130 height 7
click at [161, 125] on link "Gönderilen E-postalar" at bounding box center [164, 130] width 81 height 24
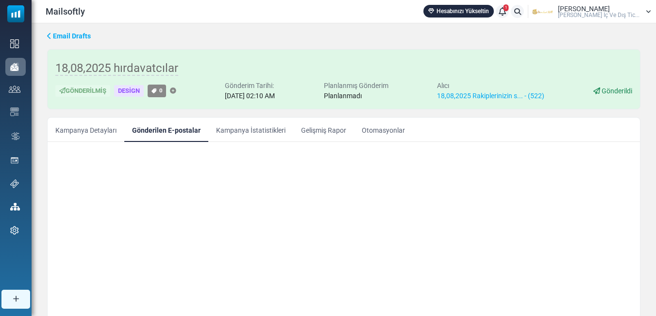
scroll to position [0, 0]
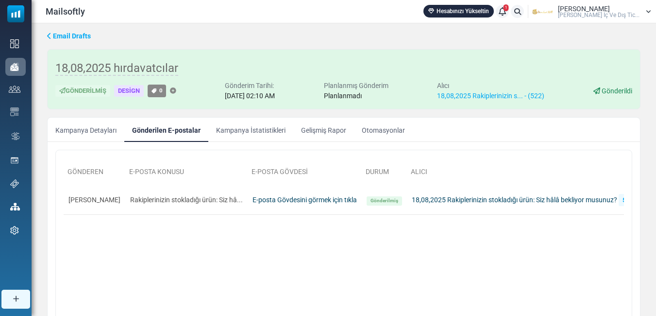
click at [244, 128] on link "Kampanya İstatistikleri" at bounding box center [250, 130] width 85 height 24
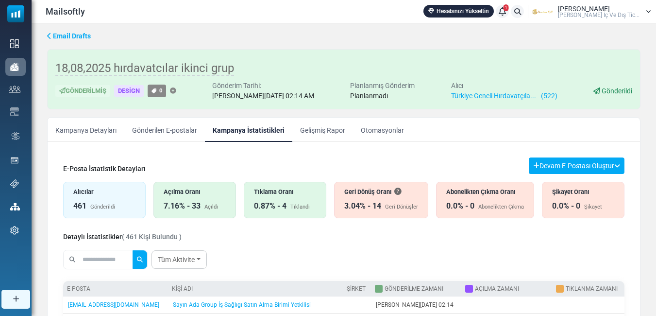
click at [208, 192] on div "Açılma Oranı" at bounding box center [195, 191] width 62 height 9
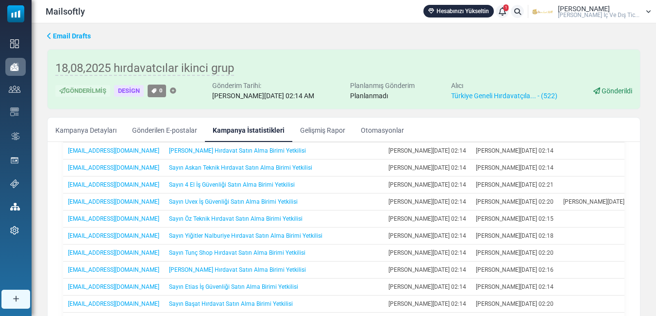
click at [173, 129] on link "Gönderilen E-postalar" at bounding box center [164, 130] width 81 height 24
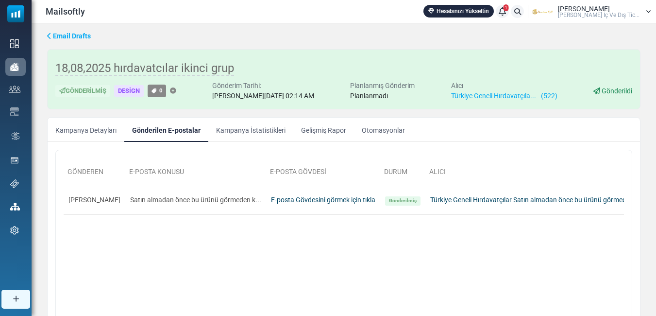
click at [245, 127] on link "Kampanya İstatistikleri" at bounding box center [250, 130] width 85 height 24
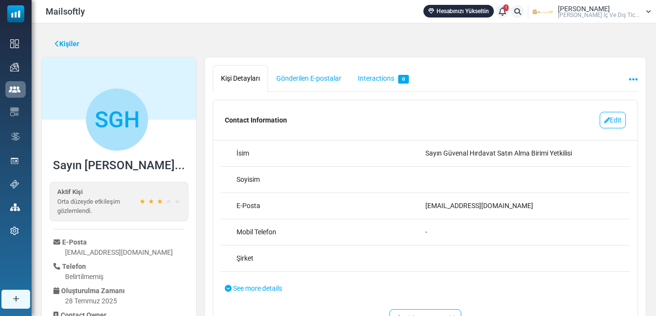
drag, startPoint x: 484, startPoint y: 203, endPoint x: 415, endPoint y: 201, distance: 69.0
click at [415, 201] on div "**********" at bounding box center [425, 206] width 409 height 26
copy div "gebze@guvenal.net"
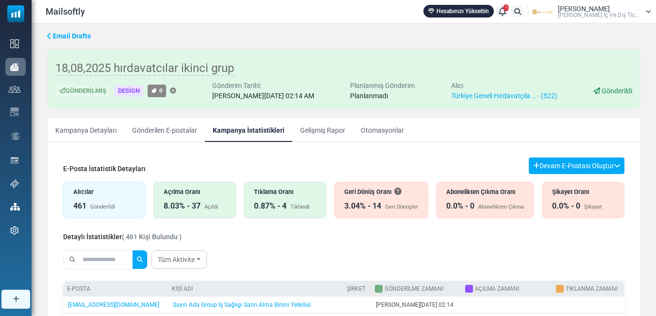
click at [88, 129] on link "Kampanya Detayları" at bounding box center [86, 130] width 77 height 24
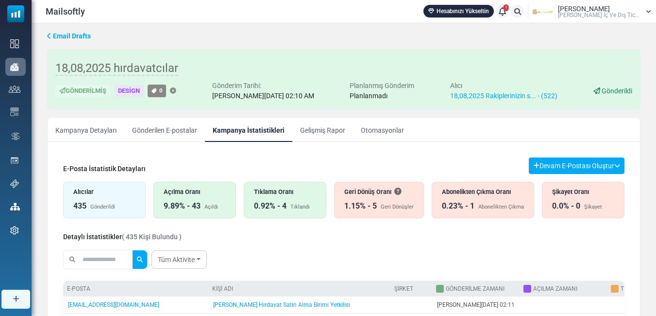
click at [89, 128] on link "Kampanya Detayları" at bounding box center [86, 130] width 77 height 24
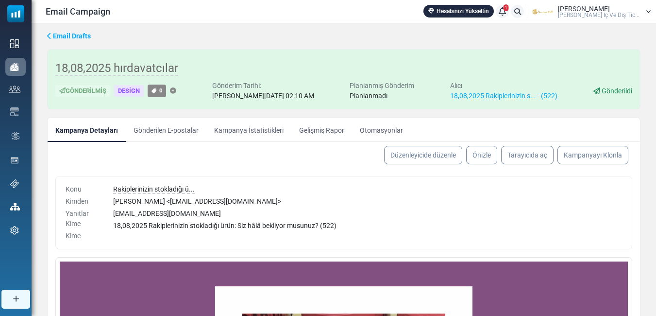
click at [245, 131] on link "Kampanya İstatistikleri" at bounding box center [248, 130] width 85 height 24
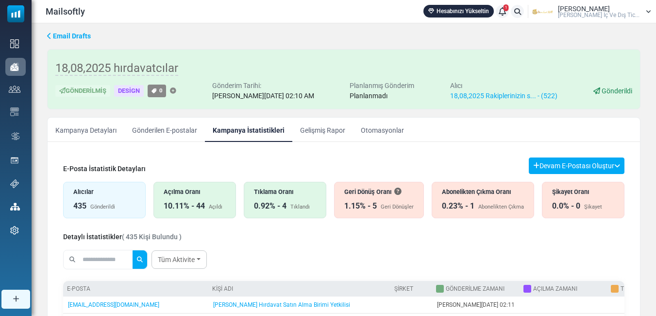
click at [463, 201] on div "0.23% - 1" at bounding box center [458, 206] width 33 height 12
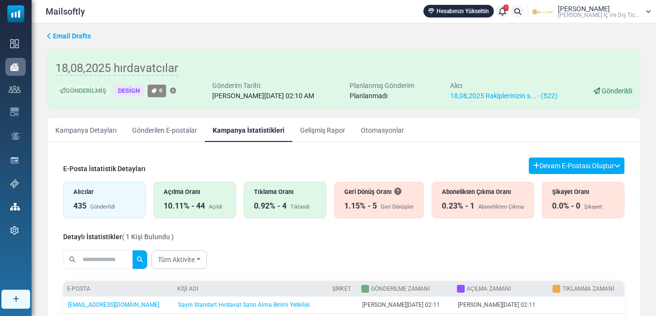
click at [184, 193] on div "Açılma Oranı" at bounding box center [195, 191] width 62 height 9
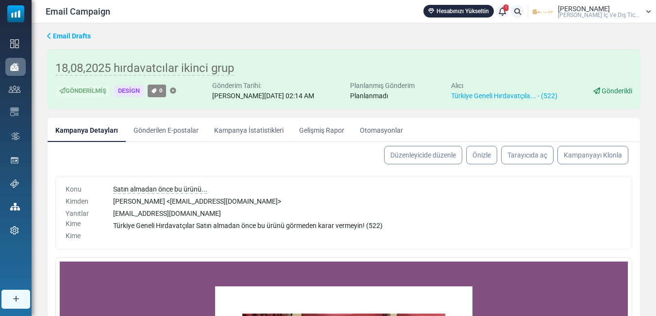
click at [252, 129] on link "Kampanya İstatistikleri" at bounding box center [248, 130] width 85 height 24
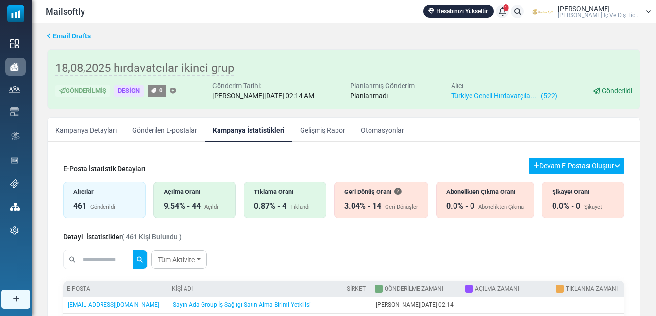
click at [104, 127] on link "Kampanya Detayları" at bounding box center [86, 130] width 77 height 24
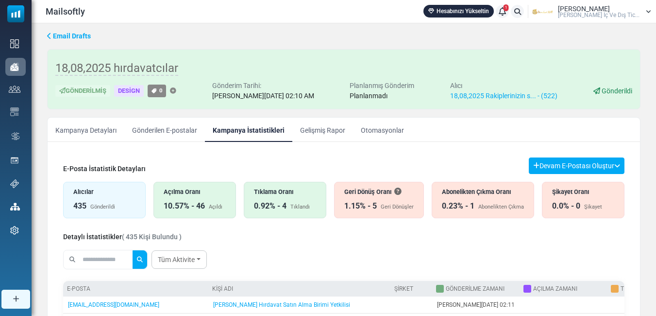
click at [259, 160] on div "E-Posta İstatistik Detayları Devam E-Postası Oluştur Filtre Sonucundan Bir List…" at bounding box center [343, 165] width 561 height 17
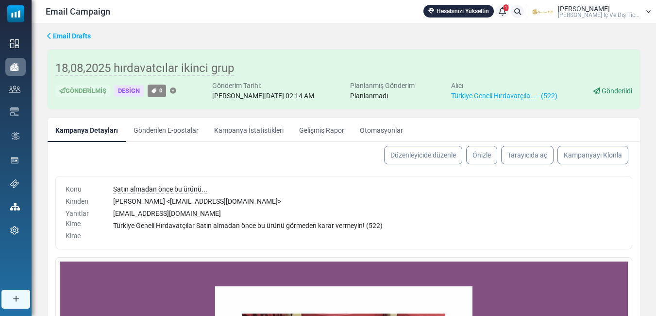
click at [253, 134] on link "Kampanya İstatistikleri" at bounding box center [248, 130] width 85 height 24
